Goal: Communication & Community: Answer question/provide support

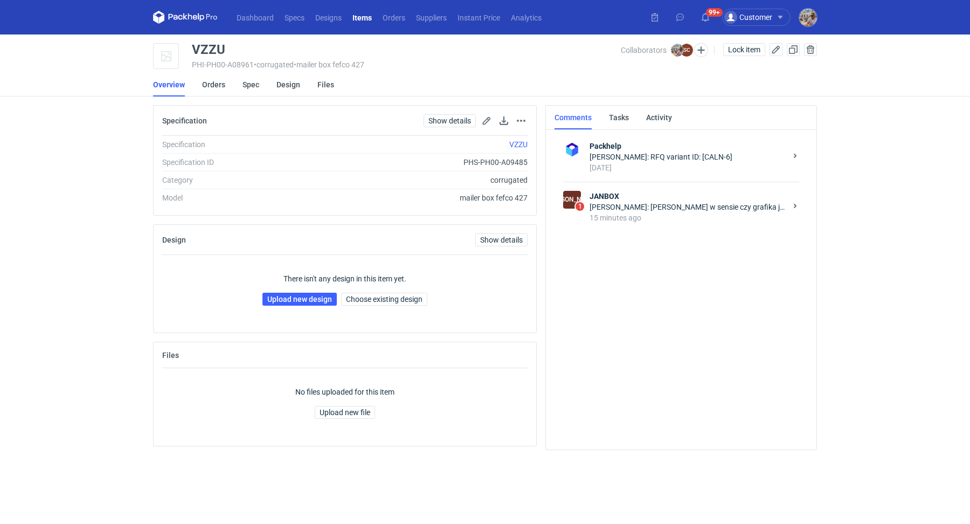
click at [645, 223] on div "JA 1 [PERSON_NAME]: [PERSON_NAME] w sensie czy grafika jest w porządku? 15 minu…" at bounding box center [681, 207] width 236 height 50
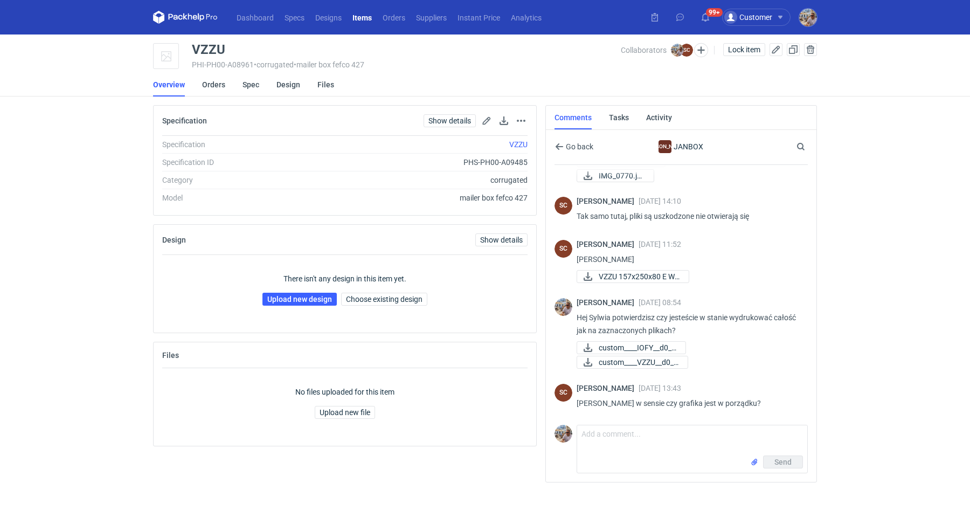
scroll to position [158, 0]
click at [625, 450] on textarea "Comment message" at bounding box center [692, 440] width 230 height 30
type textarea "Tak dokładnie"
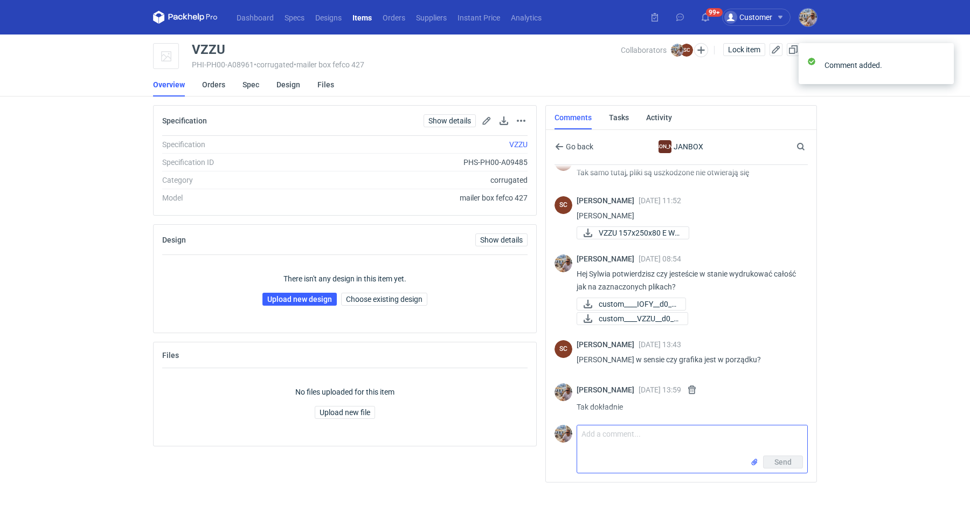
scroll to position [205, 0]
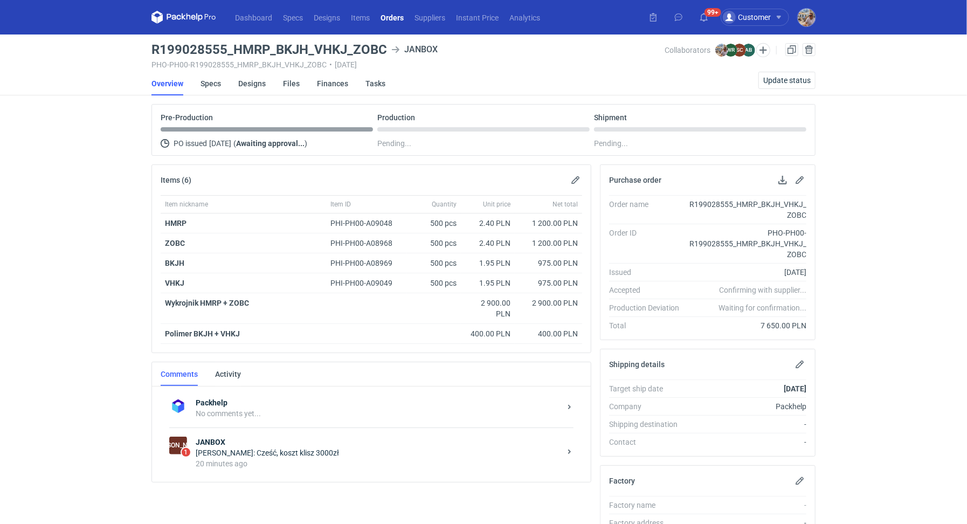
click at [248, 459] on div "20 minutes ago" at bounding box center [378, 463] width 365 height 11
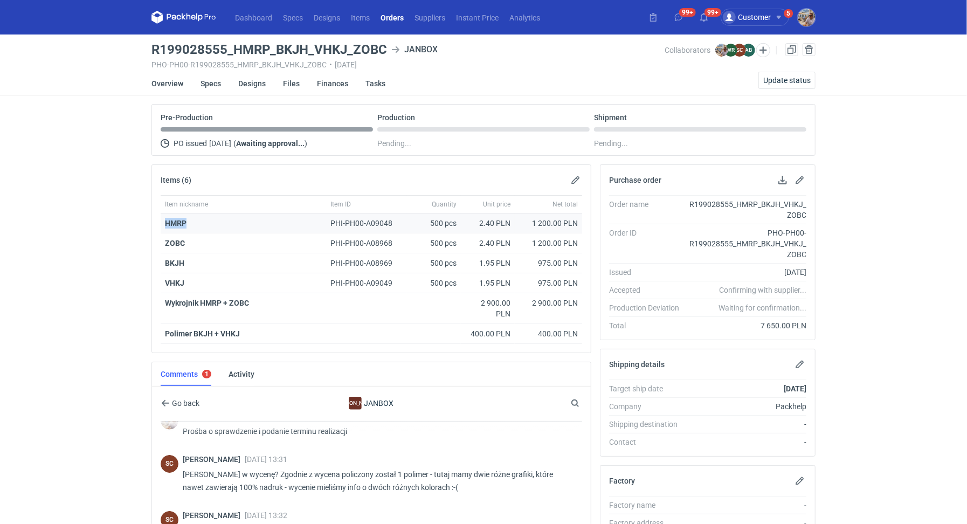
drag, startPoint x: 189, startPoint y: 219, endPoint x: 163, endPoint y: 221, distance: 25.9
click at [163, 221] on div "HMRP" at bounding box center [243, 223] width 165 height 20
copy strong "HMRP"
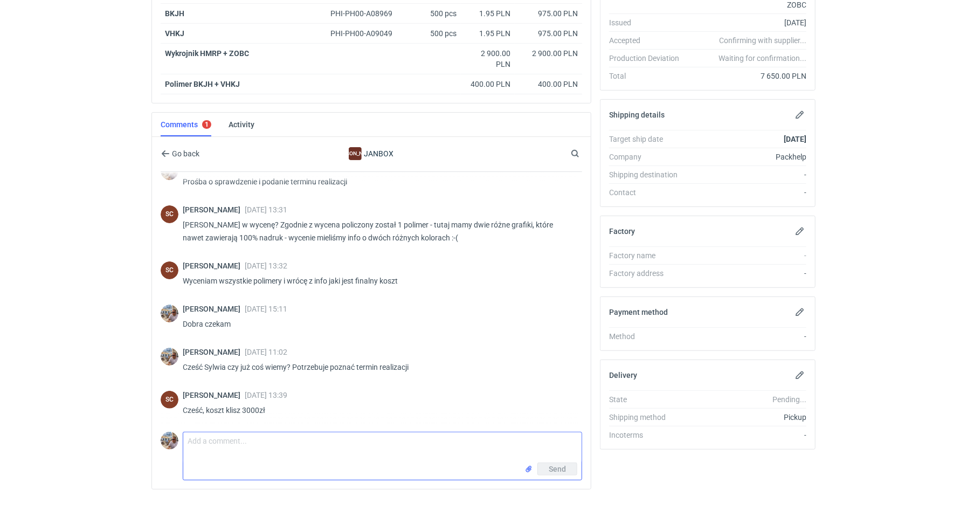
click at [236, 435] on textarea "Comment message" at bounding box center [382, 447] width 398 height 30
type textarea "s"
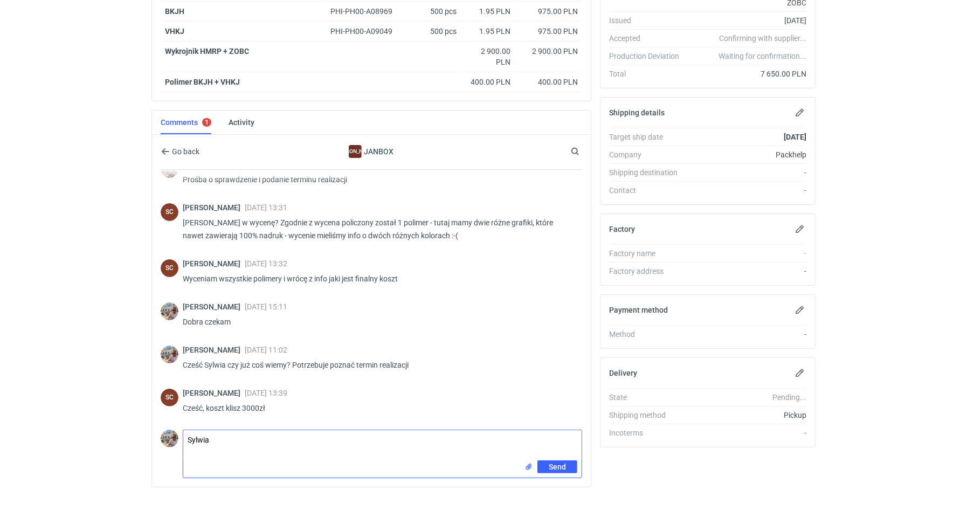
scroll to position [88, 0]
click at [282, 430] on textarea "Sylwia" at bounding box center [382, 445] width 398 height 30
click at [277, 438] on textarea "Sylwia" at bounding box center [382, 445] width 398 height 30
drag, startPoint x: 426, startPoint y: 440, endPoint x: 364, endPoint y: 439, distance: 62.5
click at [364, 439] on textarea "Sylwia czyli łączny koszt 10 650 PLN? W wycenie było info o dwóch" at bounding box center [382, 443] width 398 height 30
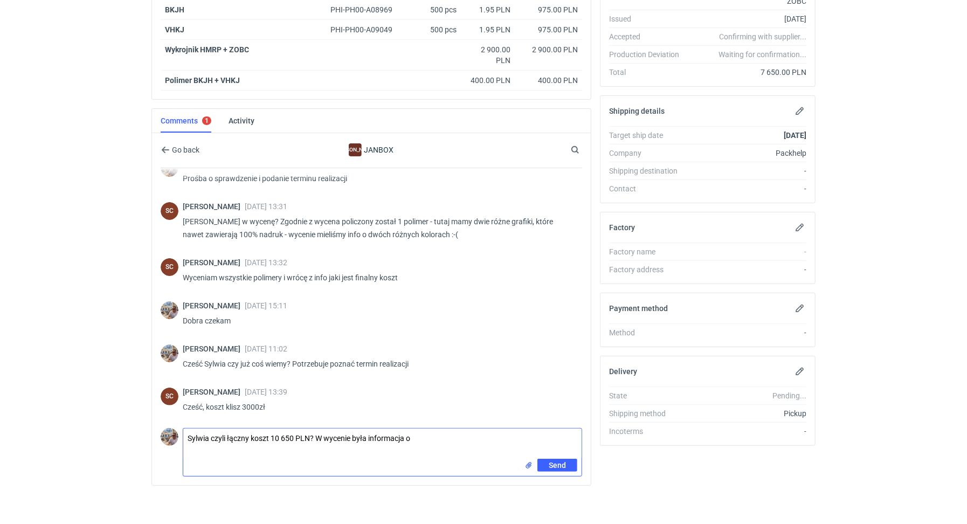
paste textarea "Dwa rozne designy w dwoch roznych kolorach po 500 sztuk"
click at [414, 434] on textarea "Sylwia czyli łączny koszt 10 650 PLN? W wycenie była informacja o Dwa rozne des…" at bounding box center [382, 443] width 398 height 30
click at [443, 432] on textarea "Sylwia czyli łączny koszt 10 650 PLN? W wycenie była informacja o "Dwa rozne de…" at bounding box center [382, 443] width 398 height 30
click at [209, 431] on textarea "Sylwia czyli łączny koszt 10 650 PLN? W wycenie była informacja: "Dwa rożne des…" at bounding box center [382, 443] width 398 height 30
type textarea "Sylwia dużo. Czyli łączny koszt 10 650 PLN? W wycenie była informacja: "Dwa roż…"
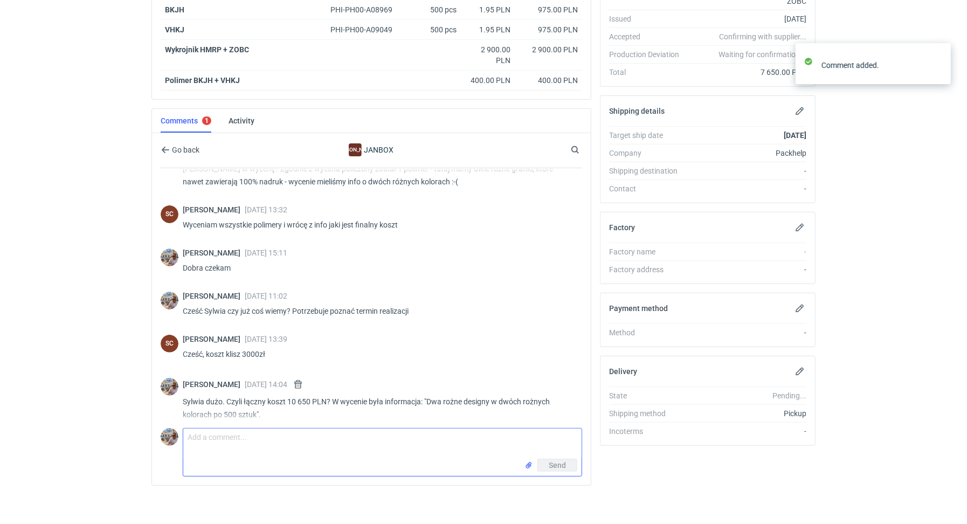
scroll to position [148, 0]
